Goal: Task Accomplishment & Management: Complete application form

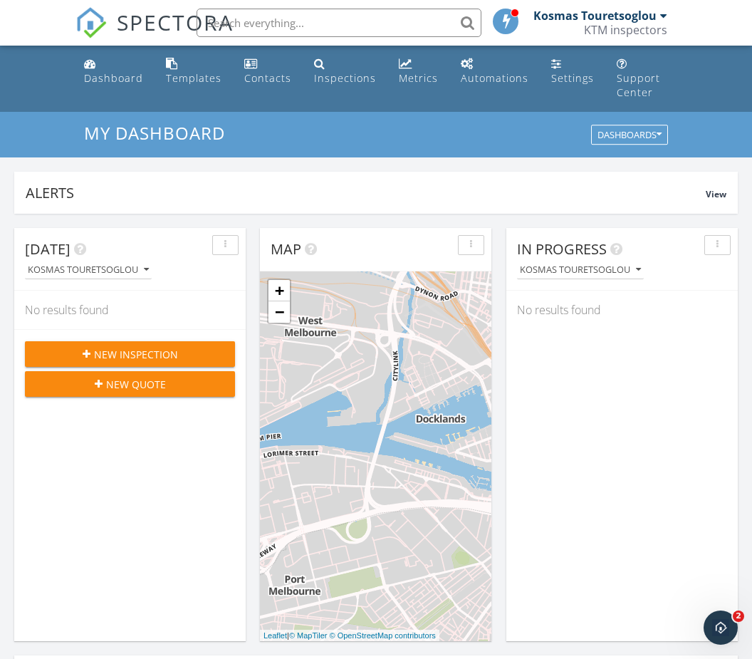
click at [189, 347] on div "New Inspection" at bounding box center [129, 354] width 187 height 15
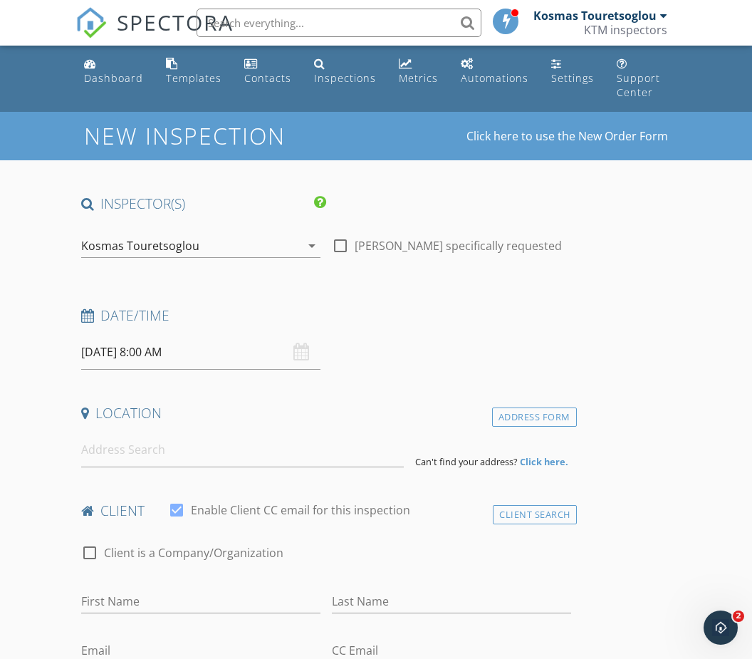
click at [152, 337] on input "[DATE] 8:00 AM" at bounding box center [200, 352] width 239 height 35
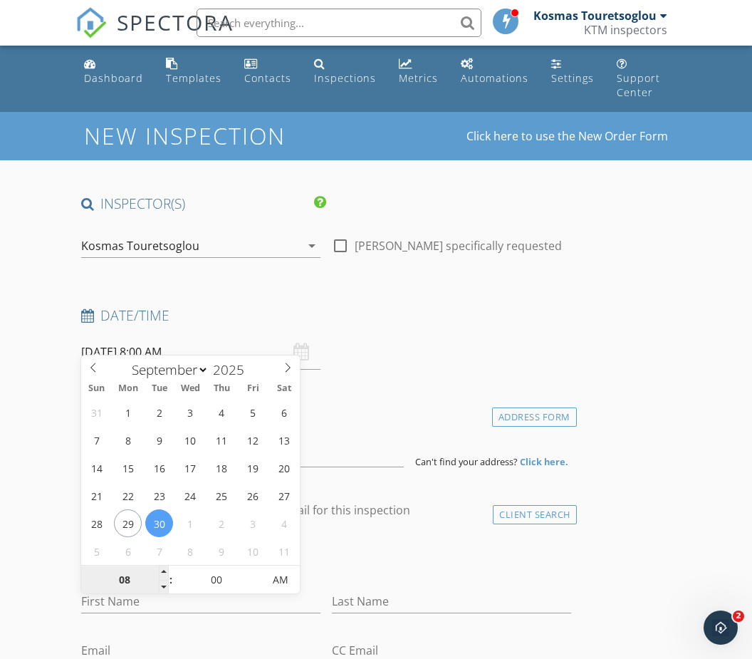
click at [128, 575] on input "08" at bounding box center [125, 580] width 88 height 28
click at [163, 571] on span at bounding box center [164, 573] width 10 height 14
type input "09"
type input "[DATE] 9:00 AM"
click at [161, 596] on input "First Name" at bounding box center [200, 602] width 239 height 24
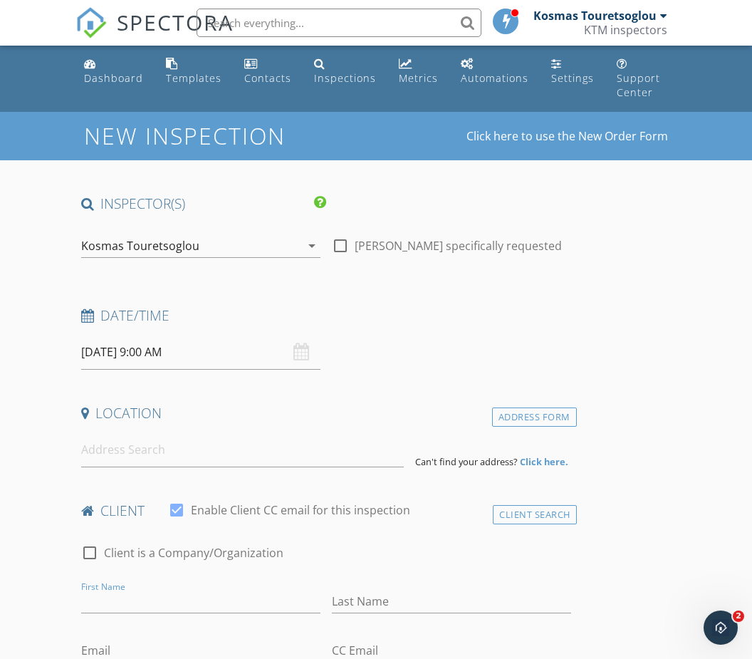
click at [105, 335] on input "[DATE] 9:00 AM" at bounding box center [200, 352] width 239 height 35
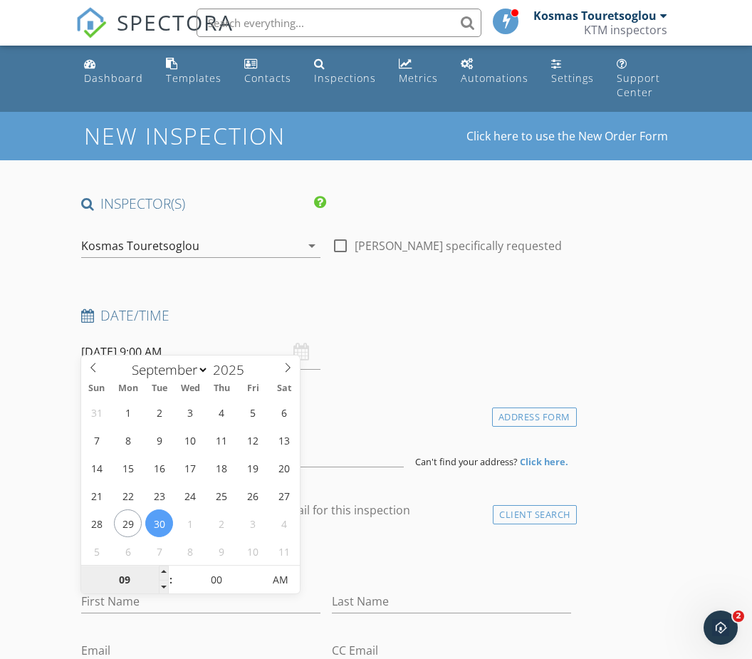
click at [128, 581] on input "09" at bounding box center [125, 580] width 88 height 28
click at [227, 582] on input "00" at bounding box center [217, 580] width 88 height 28
type input "02"
type input "[DATE] 2:00 AM"
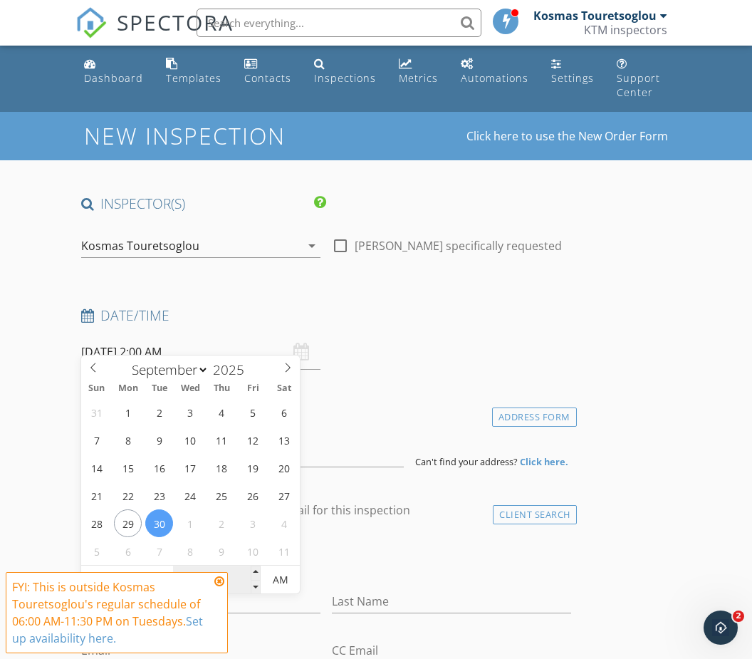
type input "3"
type input "00"
type input "[DATE] 2:00 PM"
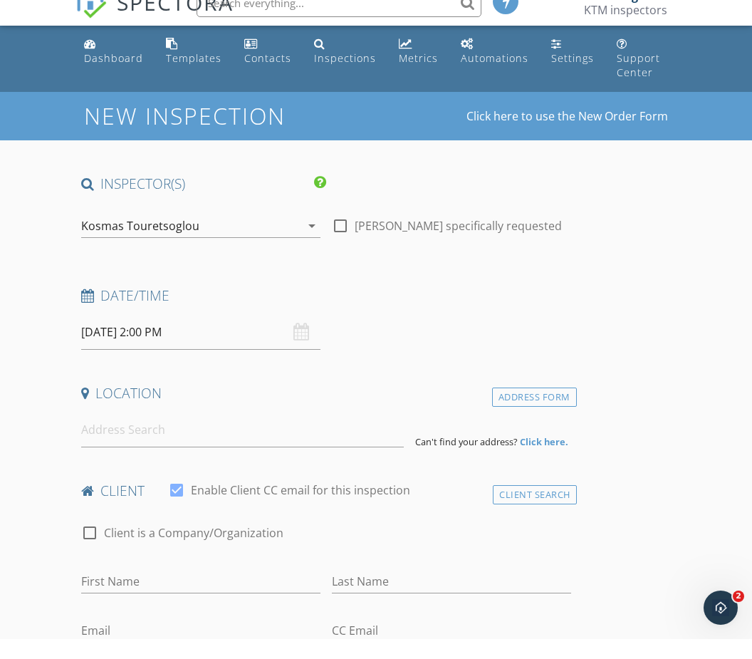
scroll to position [20, 0]
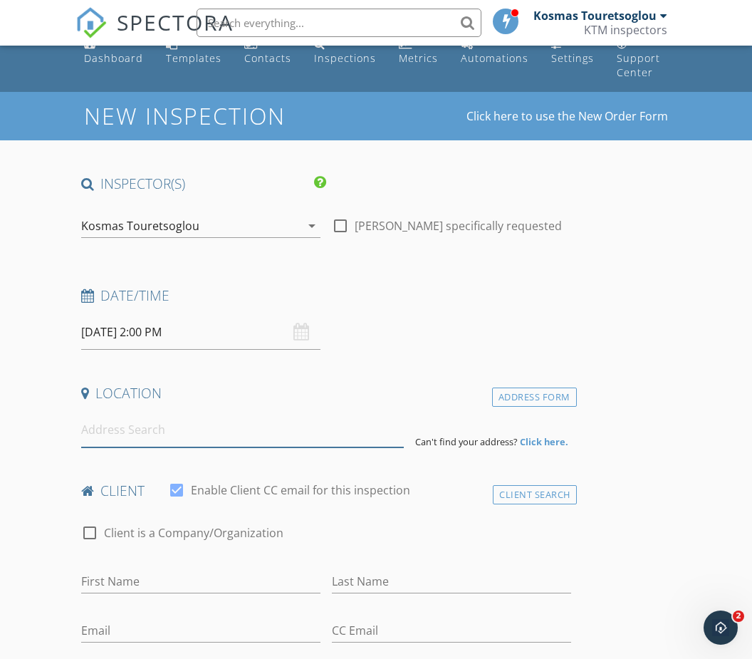
click at [256, 428] on input at bounding box center [242, 429] width 323 height 35
click at [180, 421] on input at bounding box center [242, 429] width 323 height 35
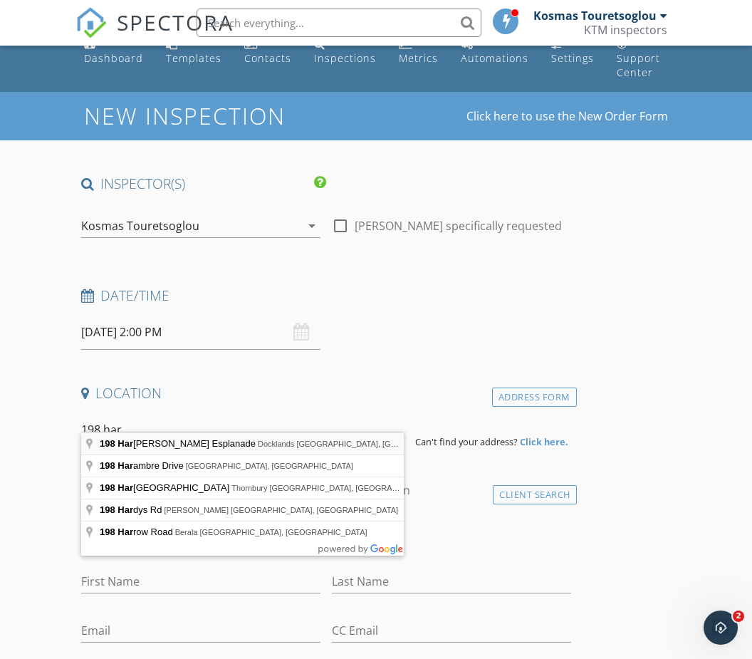
type input "[STREET_ADDRESS]"
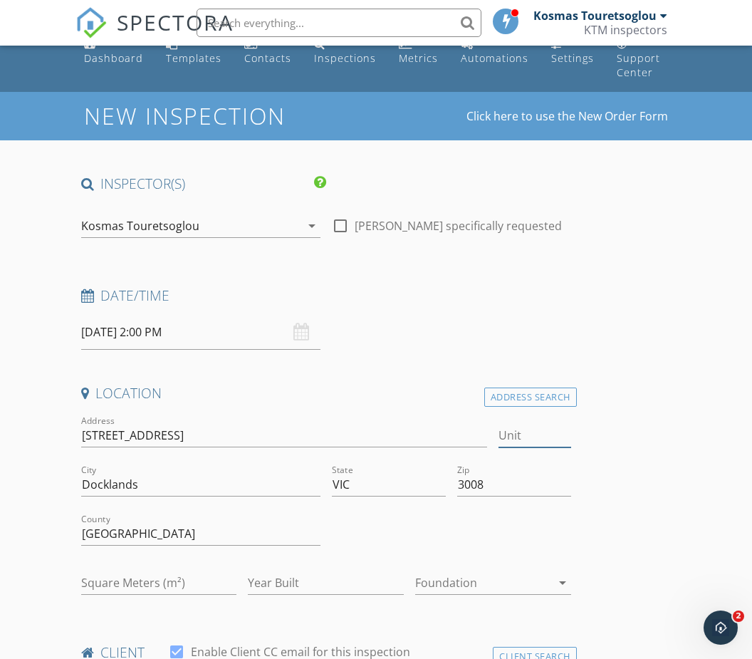
click at [530, 425] on input "Unit" at bounding box center [535, 436] width 72 height 24
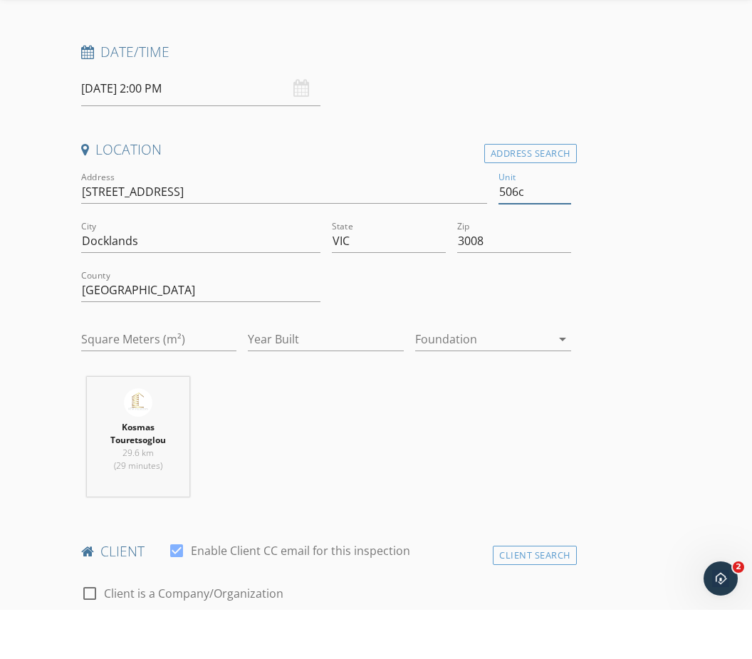
scroll to position [214, 0]
type input "506c"
click at [407, 451] on div "Kosmas Touretsoglou 29.6 km (29 minutes)" at bounding box center [327, 491] width 502 height 131
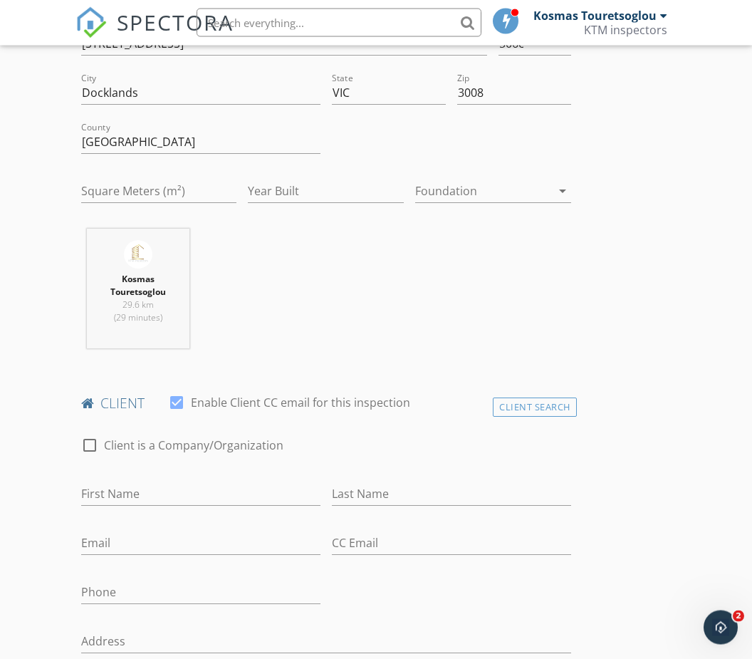
scroll to position [412, 0]
click at [239, 482] on input "First Name" at bounding box center [200, 494] width 239 height 24
type input "[PERSON_NAME]"
click at [161, 531] on input "Email" at bounding box center [200, 543] width 239 height 24
click at [237, 531] on input "[EMAIL_ADDRESS]" at bounding box center [200, 543] width 239 height 24
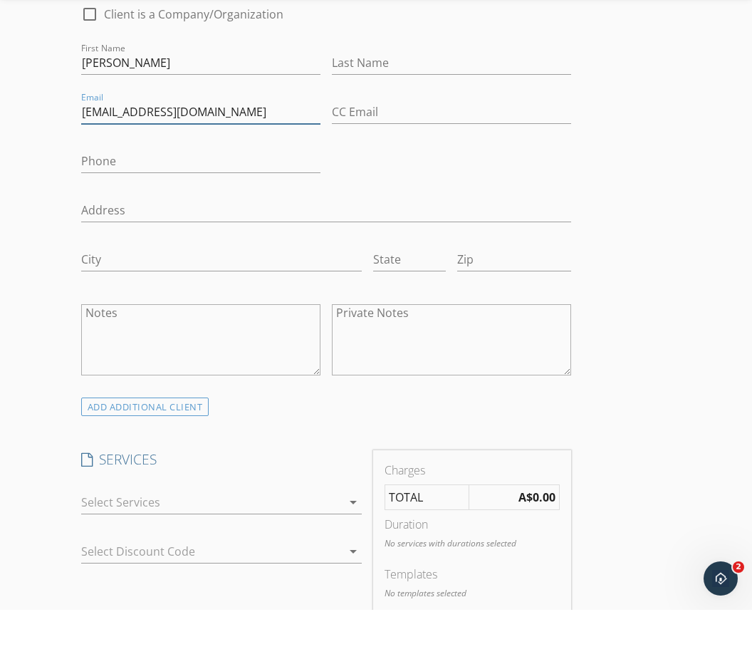
scroll to position [811, 0]
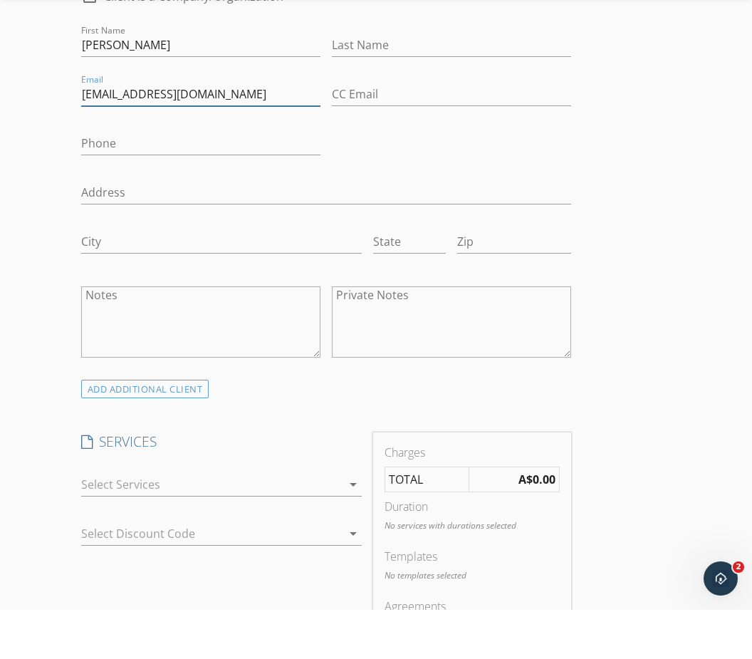
type input "[EMAIL_ADDRESS][DOMAIN_NAME]"
click at [359, 525] on icon "arrow_drop_down" at bounding box center [353, 533] width 17 height 17
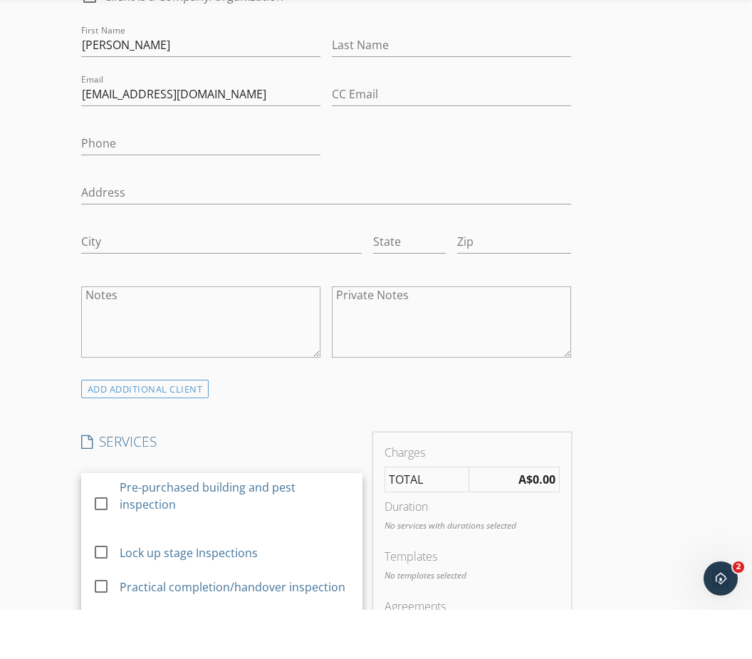
scroll to position [861, 0]
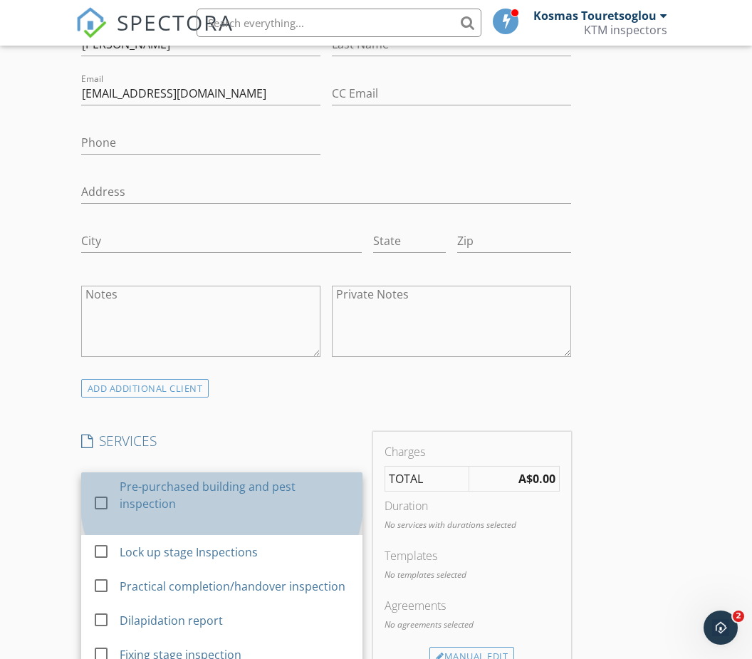
click at [281, 478] on div "Pre-purchased building and pest inspection" at bounding box center [236, 495] width 232 height 34
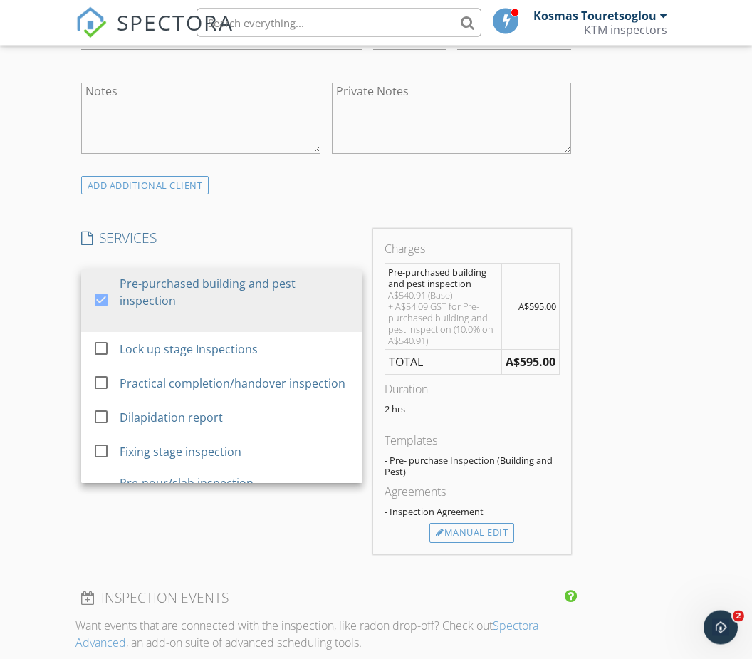
click at [497, 559] on div "INSPECTOR(S) check_box Kosmas Touretsoglou PRIMARY Kosmas Touretsoglou arrow_dr…" at bounding box center [327, 321] width 502 height 2380
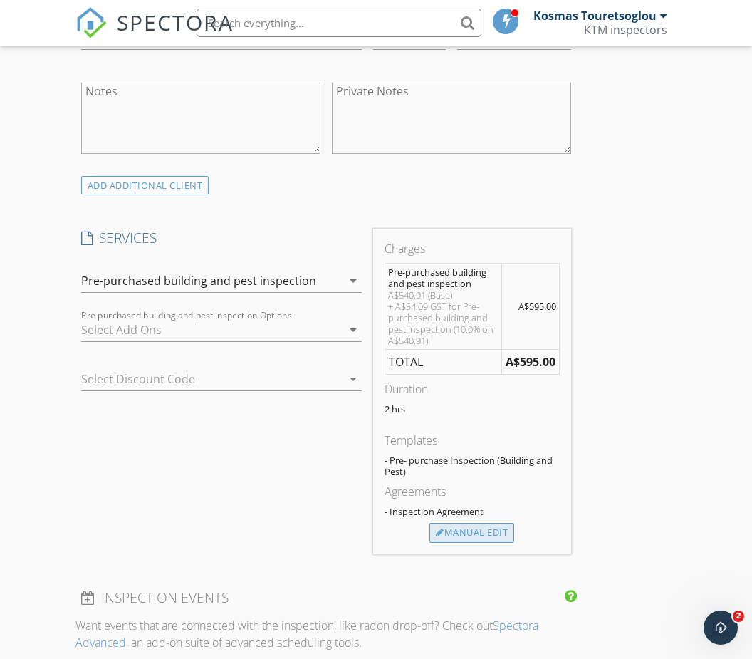
click at [494, 523] on div "Manual Edit" at bounding box center [472, 533] width 85 height 20
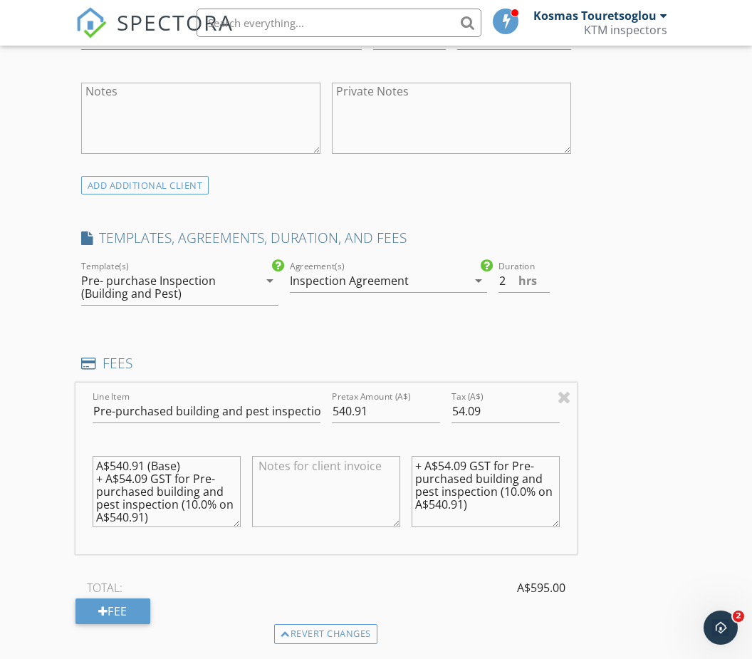
click at [100, 456] on textarea "A$540.91 (Base) + A$54.09 GST for Pre-purchased building and pest inspection (1…" at bounding box center [167, 491] width 148 height 71
click at [95, 457] on textarea "A$540.91 (Base) + A$54.09 GST for Pre-purchased building and pest inspection (1…" at bounding box center [167, 492] width 148 height 71
click at [478, 578] on div "TOTAL: A$595.00" at bounding box center [327, 588] width 502 height 21
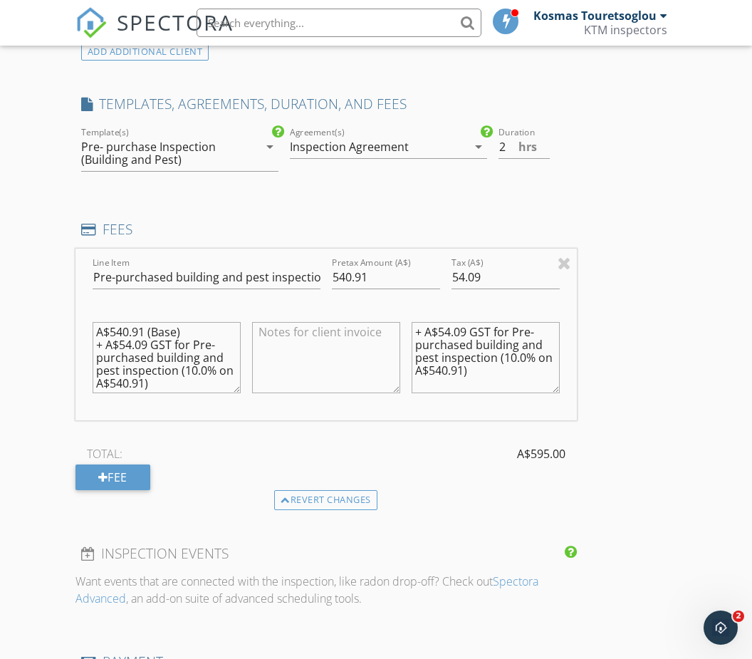
scroll to position [1191, 0]
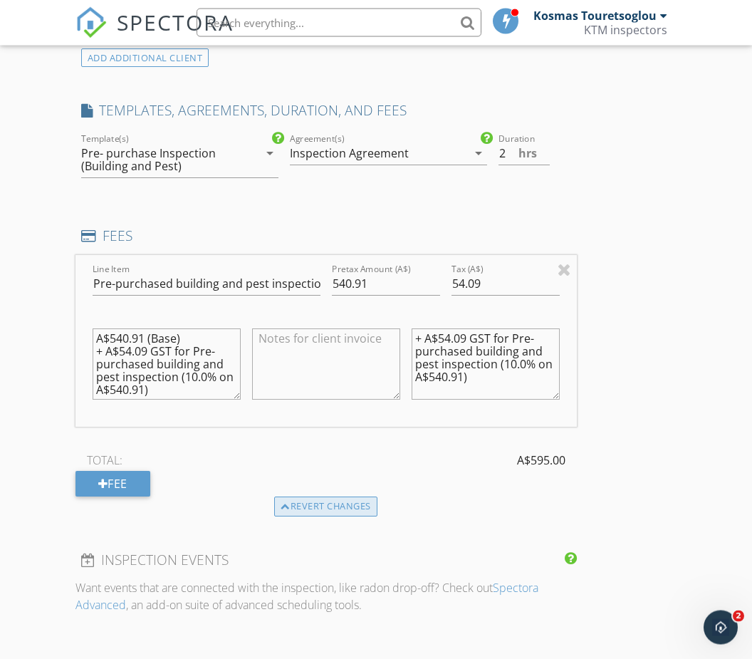
click at [338, 497] on div "Revert changes" at bounding box center [325, 507] width 103 height 20
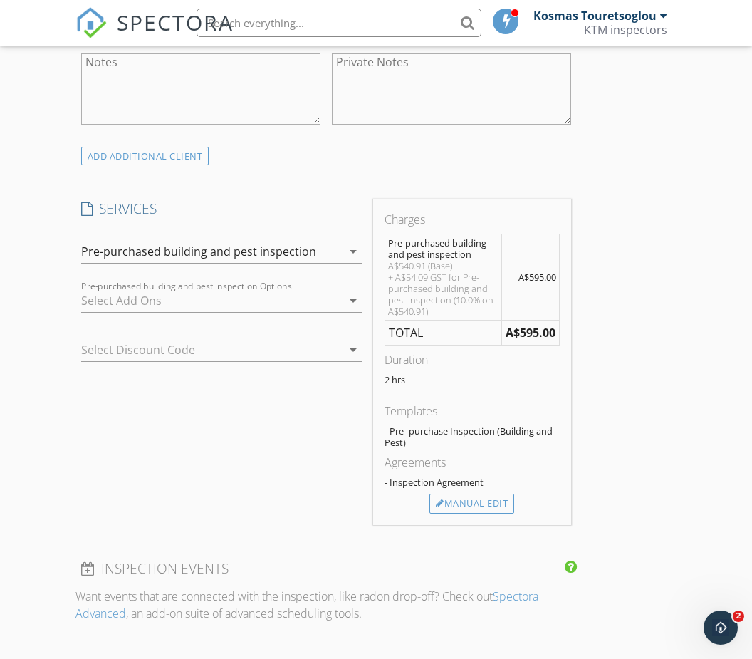
scroll to position [1093, 0]
click at [346, 341] on icon "arrow_drop_down" at bounding box center [353, 349] width 17 height 17
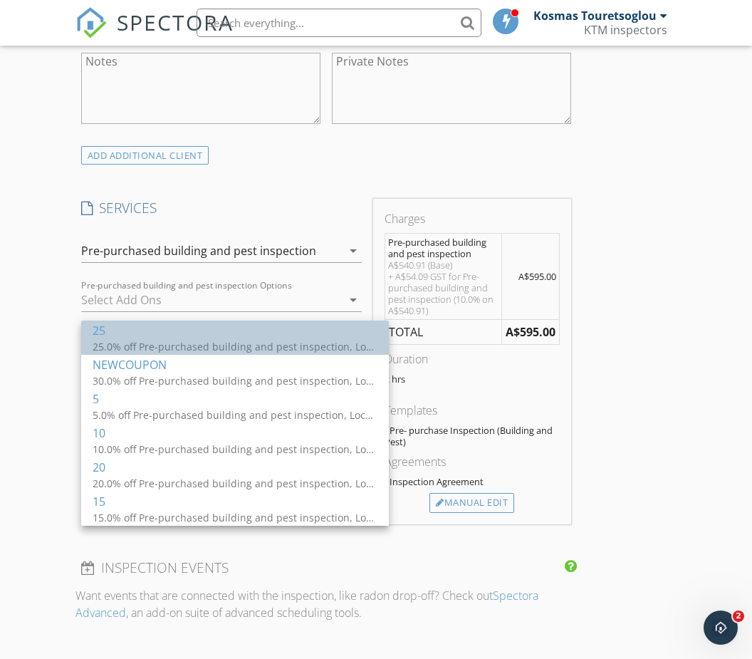
click at [209, 341] on div "25.0% off Pre-purchased building and pest inspection, Lock up stage Inspections…" at bounding box center [235, 346] width 285 height 15
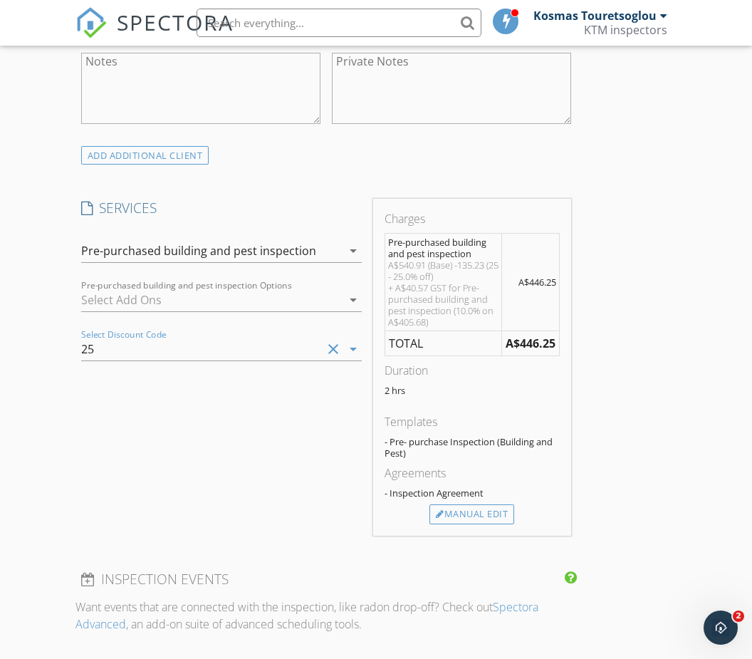
click at [337, 341] on icon "clear" at bounding box center [333, 349] width 17 height 17
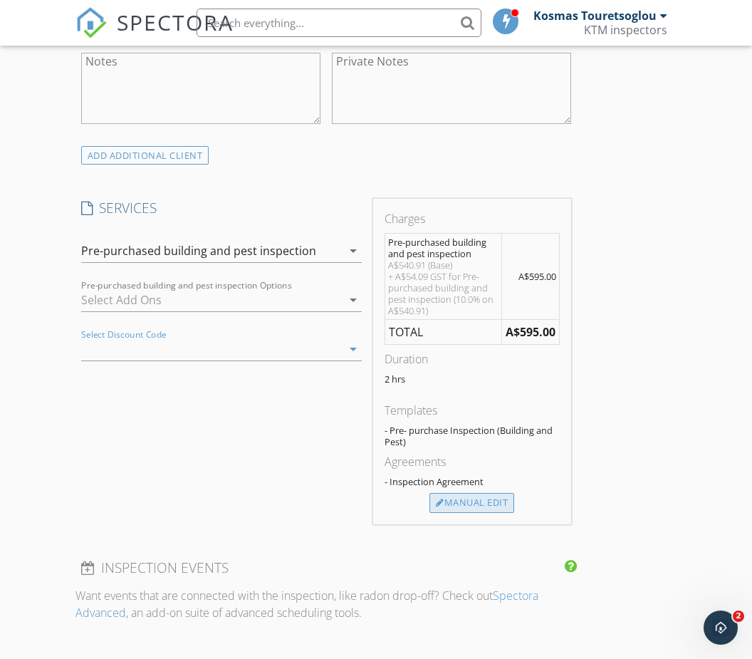
click at [504, 493] on div "Manual Edit" at bounding box center [472, 503] width 85 height 20
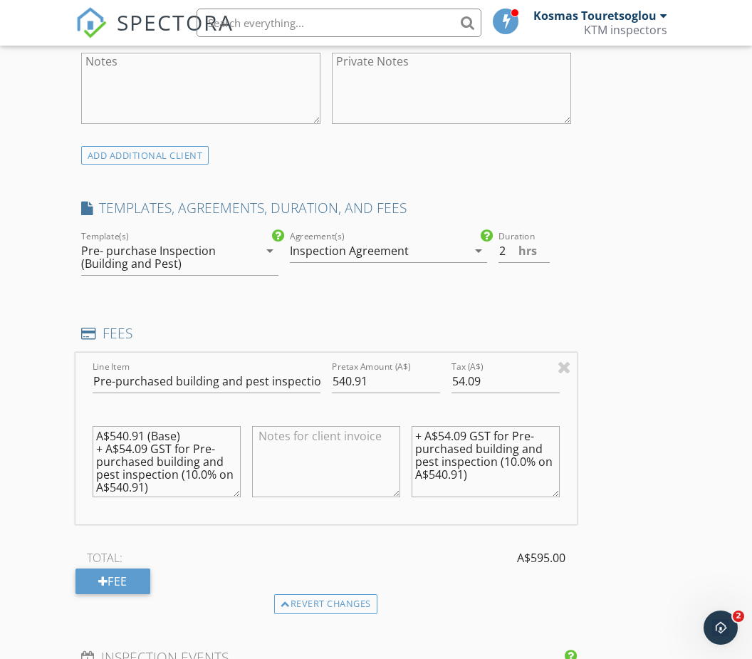
click at [102, 426] on textarea "A$540.91 (Base) + A$54.09 GST for Pre-purchased building and pest inspection (1…" at bounding box center [167, 461] width 148 height 71
click at [95, 427] on textarea "A$540.91 (Base) + A$54.09 GST for Pre-purchased building and pest inspection (1…" at bounding box center [167, 462] width 148 height 71
click at [103, 427] on textarea "A$540.91 (Base) + A$54.09 GST for Pre-purchased building and pest inspection (1…" at bounding box center [167, 462] width 148 height 71
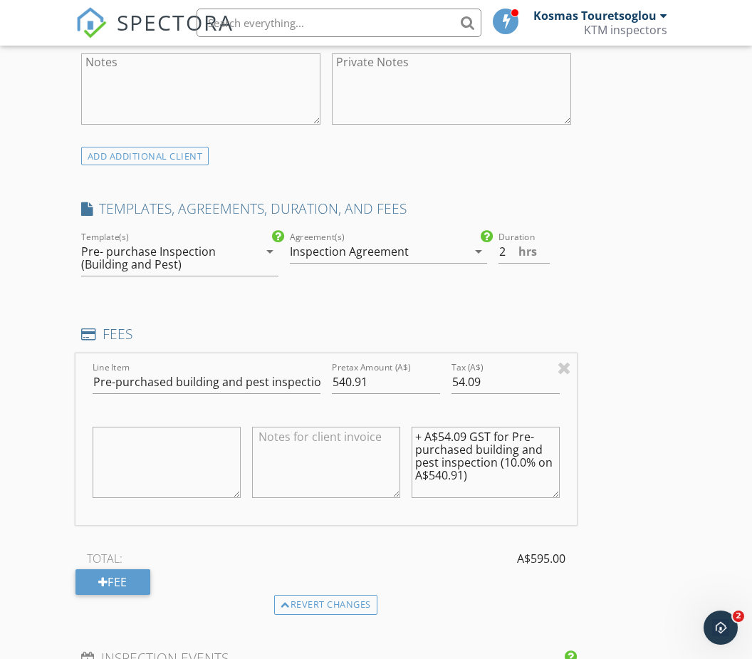
click at [420, 427] on textarea "+ A$54.09 GST for Pre-purchased building and pest inspection (10.0% on A$540.91)" at bounding box center [486, 462] width 148 height 71
click at [412, 427] on textarea "+ A$54.09 GST for Pre-purchased building and pest inspection (10.0% on A$540.91)" at bounding box center [486, 462] width 148 height 71
click at [425, 427] on textarea "+ A$54.09 GST for Pre-purchased building and pest inspection (10.0% on A$540.91)" at bounding box center [486, 462] width 148 height 71
click at [426, 427] on textarea "+ A$54.09 GST for Pre-purchased building and pest inspection (10.0% on A$540.91)" at bounding box center [486, 462] width 148 height 71
click at [395, 370] on input "540.91" at bounding box center [386, 382] width 108 height 24
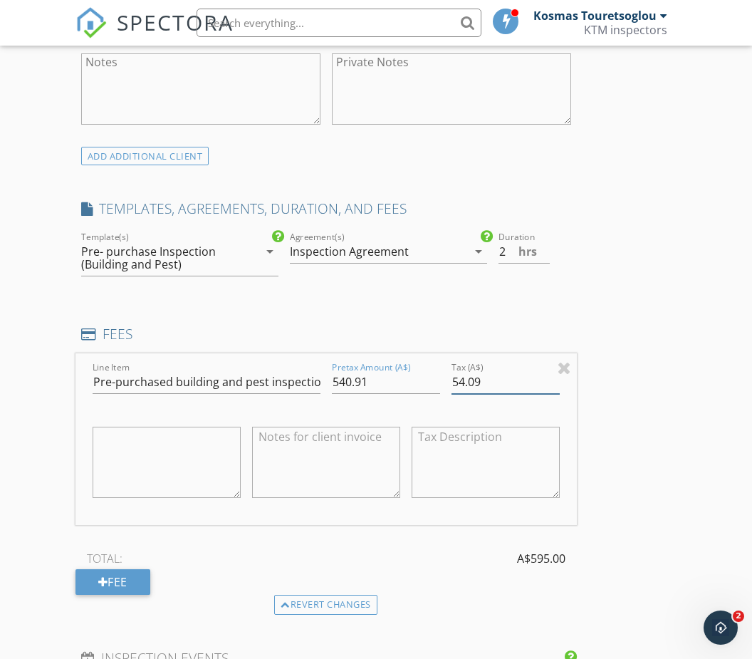
click at [516, 370] on input "54.09" at bounding box center [506, 382] width 108 height 24
type input "5"
type input "031.81"
click at [390, 370] on input "540.91" at bounding box center [386, 382] width 108 height 24
type input "5"
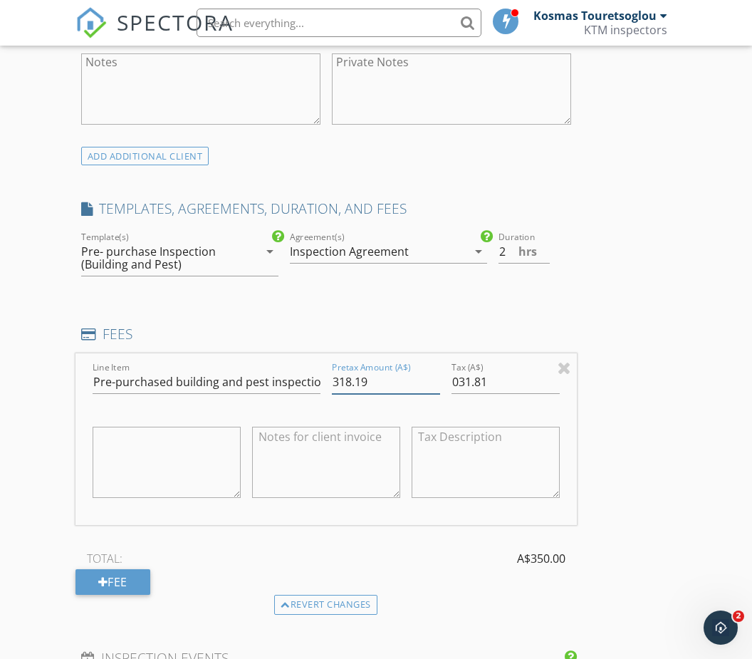
type input "318.19"
click at [440, 548] on div "TOTAL: A$350.00" at bounding box center [327, 558] width 502 height 21
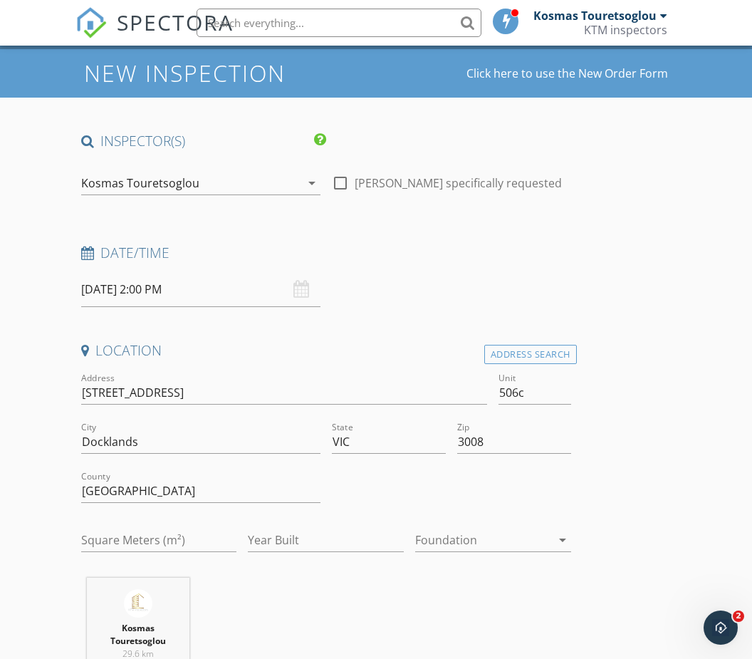
scroll to position [62, 0]
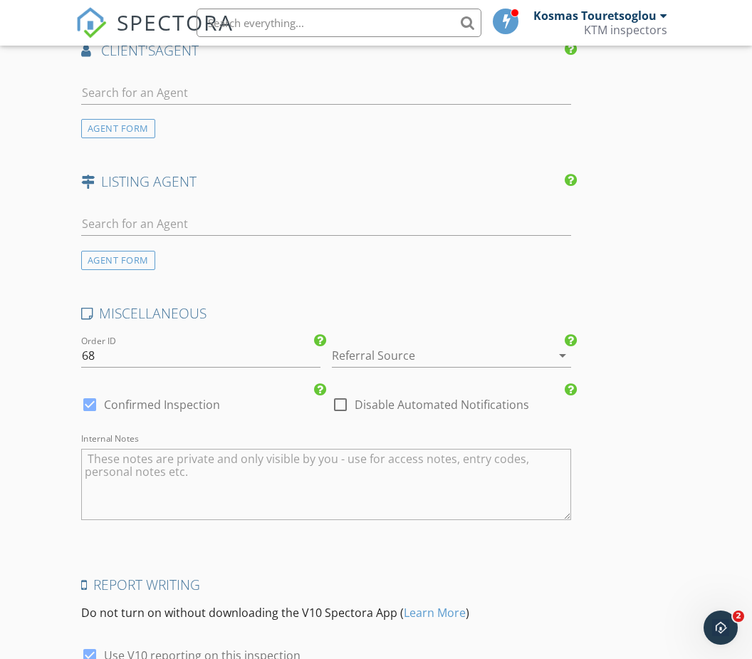
scroll to position [2056, 0]
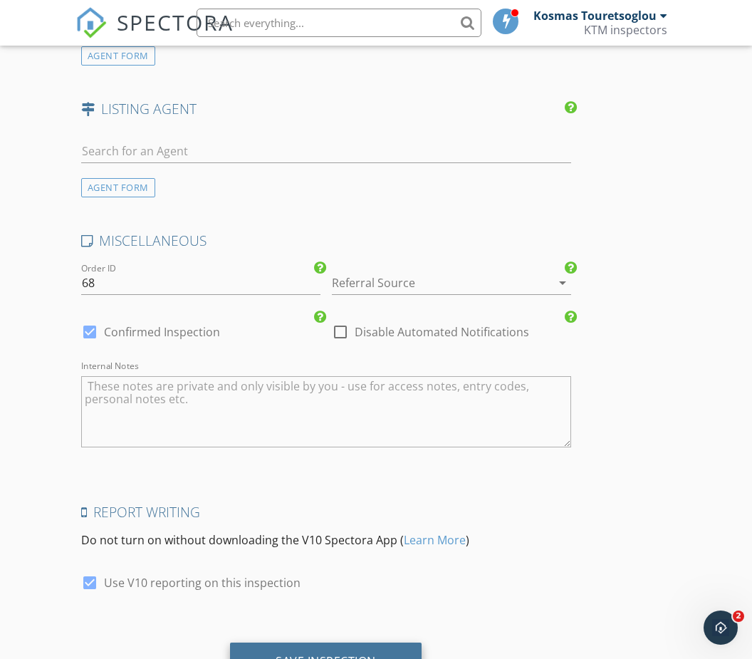
click at [362, 654] on div "Save Inspection" at bounding box center [326, 661] width 100 height 14
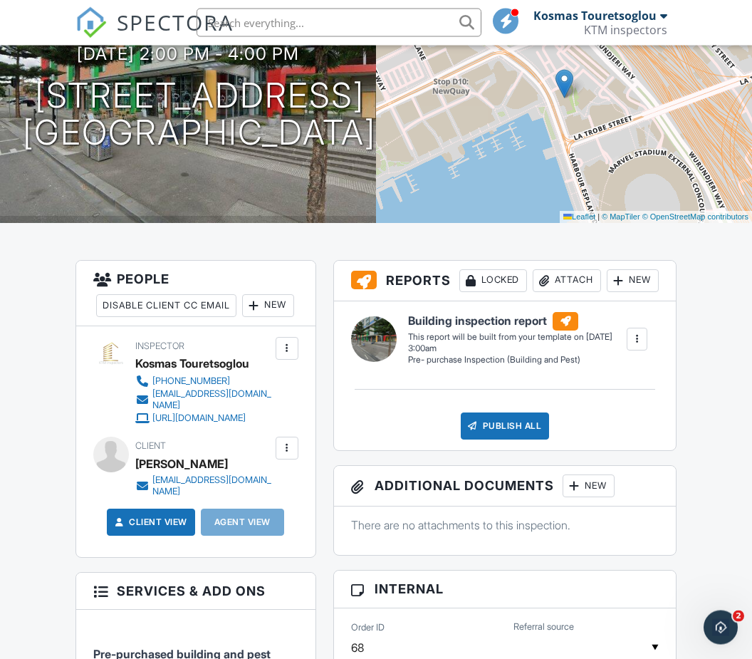
scroll to position [204, 0]
